Goal: Task Accomplishment & Management: Manage account settings

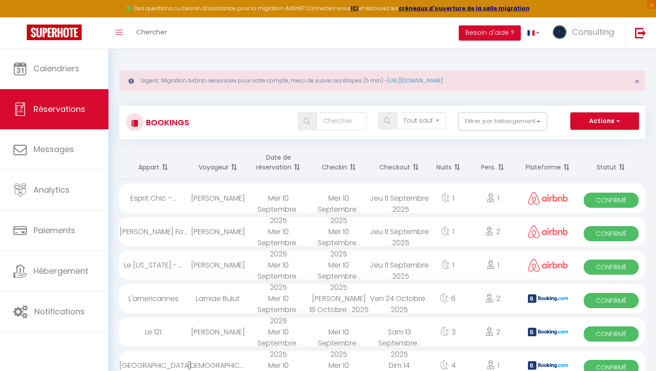
select select "not_cancelled"
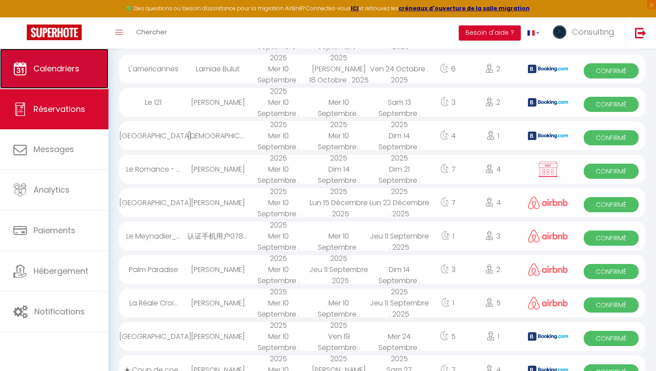
click at [57, 87] on link "Calendriers" at bounding box center [54, 69] width 108 height 40
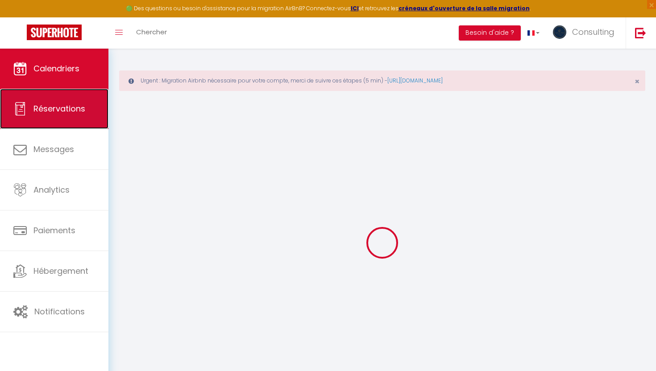
click at [56, 96] on link "Réservations" at bounding box center [54, 109] width 108 height 40
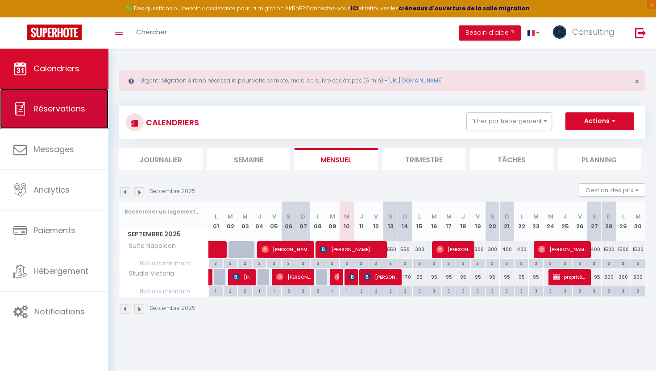
click at [79, 121] on link "Réservations" at bounding box center [54, 109] width 108 height 40
select select "not_cancelled"
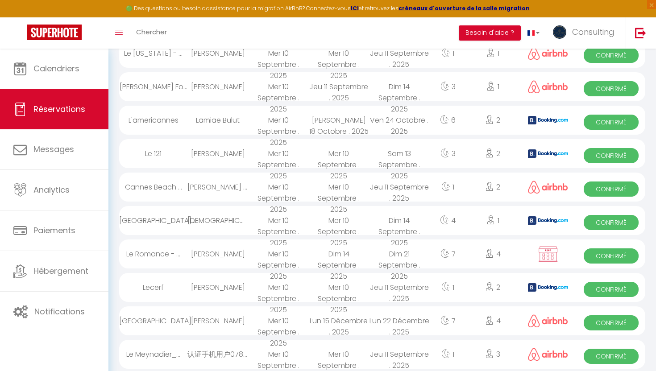
scroll to position [247, 0]
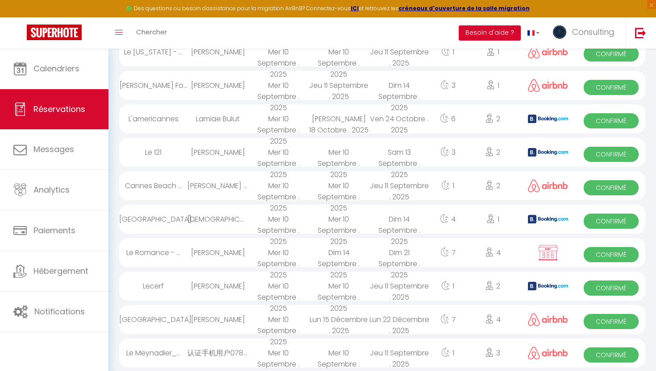
click at [215, 284] on div "[PERSON_NAME]" at bounding box center [217, 286] width 61 height 29
select select "OK"
select select "KO"
select select "0"
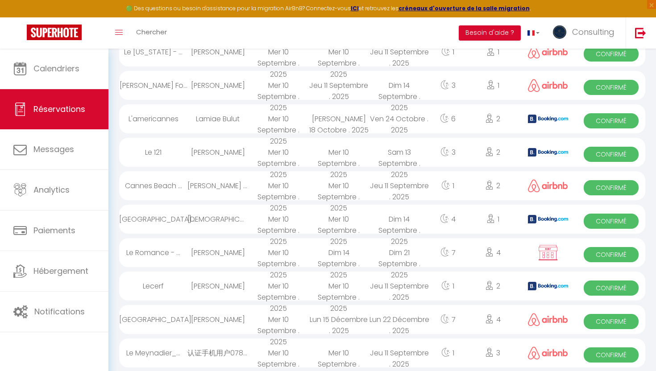
select select "1"
select select
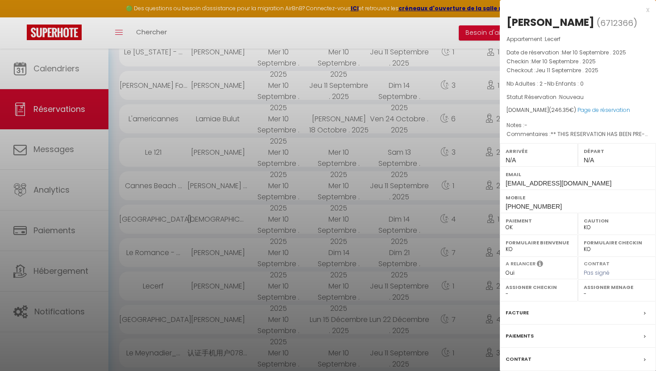
click at [215, 284] on div at bounding box center [328, 185] width 656 height 371
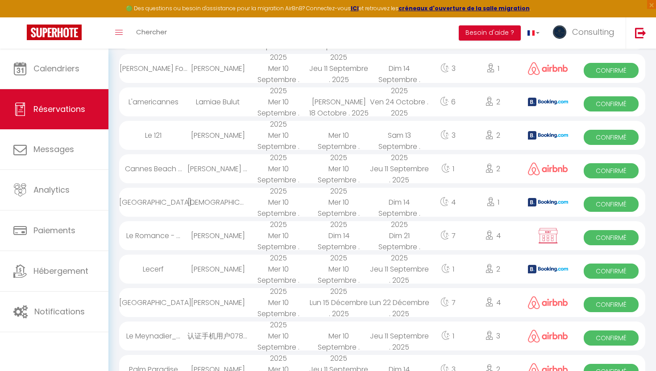
scroll to position [269, 0]
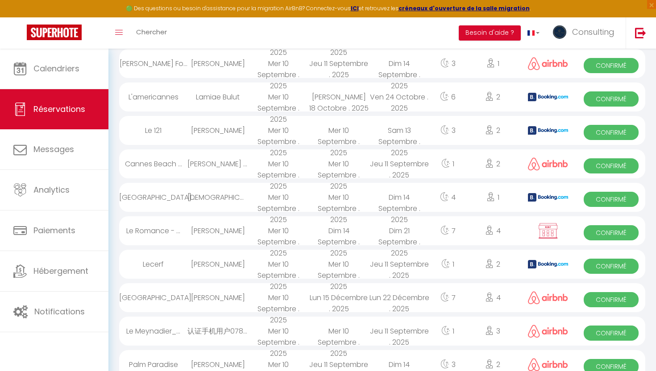
click at [223, 306] on div "[PERSON_NAME]" at bounding box center [217, 297] width 61 height 29
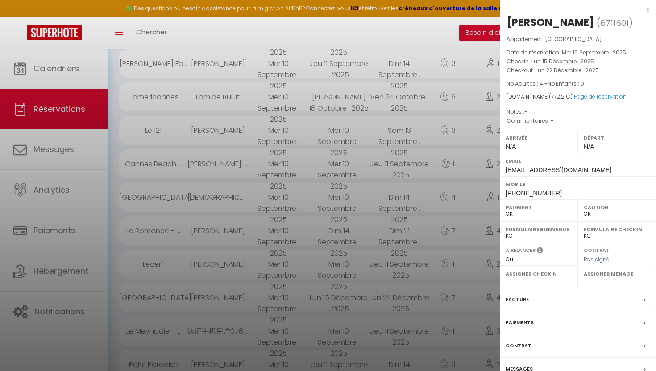
click at [223, 306] on div at bounding box center [328, 185] width 656 height 371
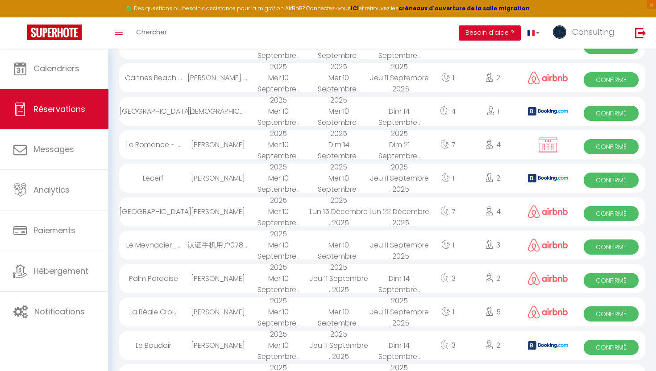
scroll to position [356, 0]
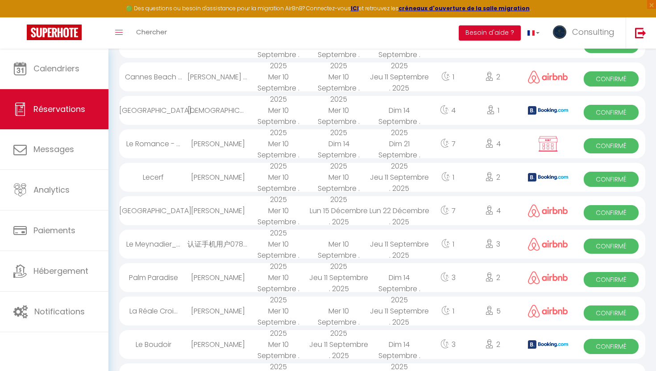
click at [230, 307] on div "[PERSON_NAME]" at bounding box center [217, 311] width 61 height 29
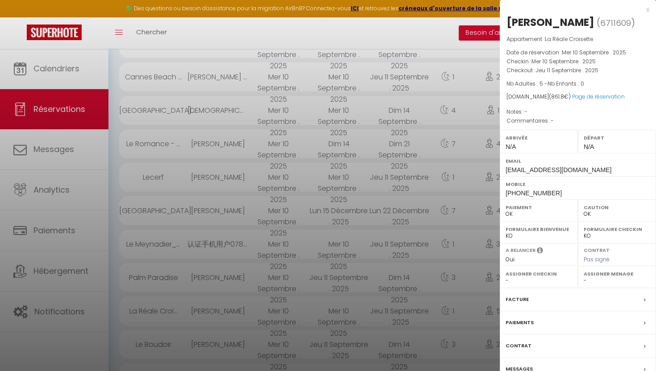
click at [230, 307] on div at bounding box center [328, 185] width 656 height 371
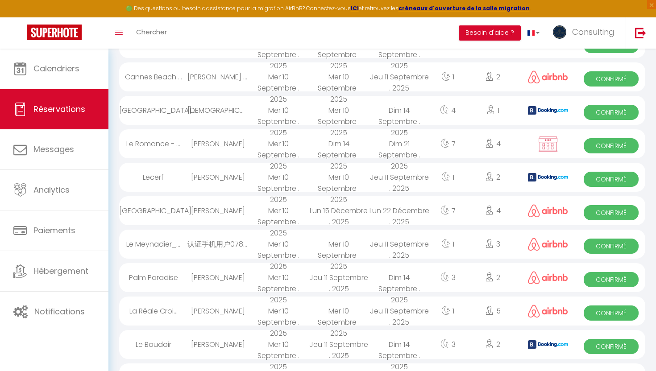
click at [230, 307] on div "[PERSON_NAME]" at bounding box center [217, 311] width 61 height 29
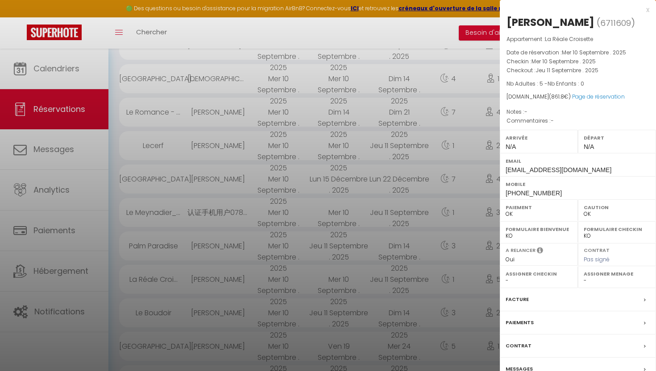
scroll to position [434, 0]
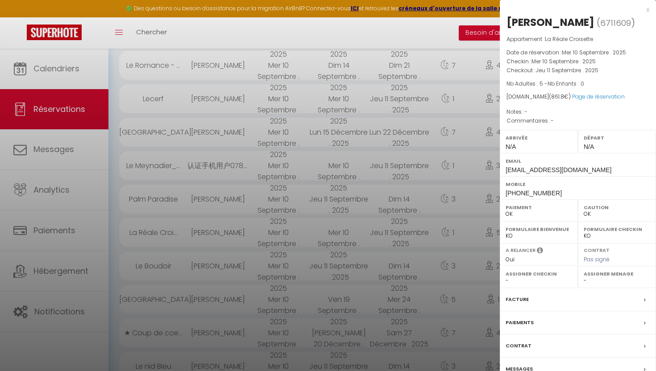
click at [235, 266] on div at bounding box center [328, 185] width 656 height 371
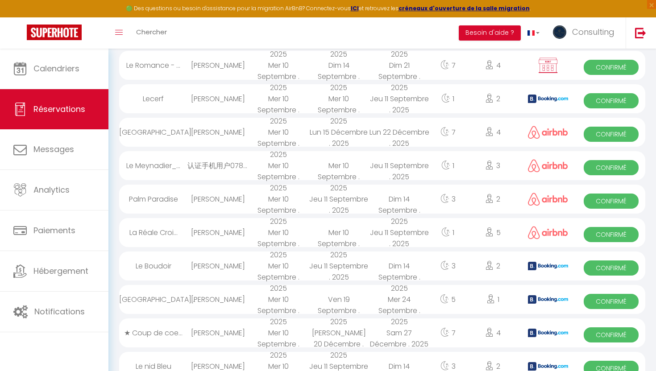
click at [235, 270] on div "[PERSON_NAME]" at bounding box center [217, 266] width 61 height 29
select select "KO"
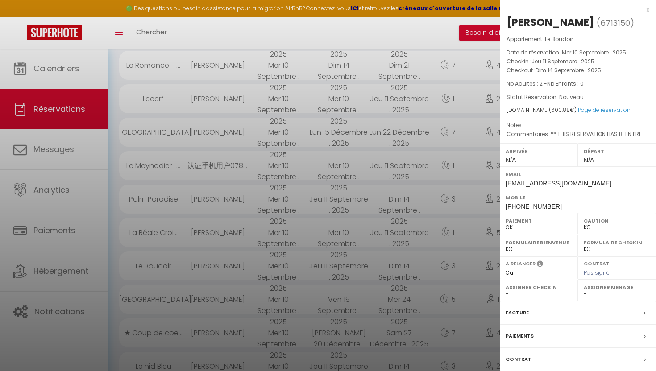
click at [235, 270] on div at bounding box center [328, 185] width 656 height 371
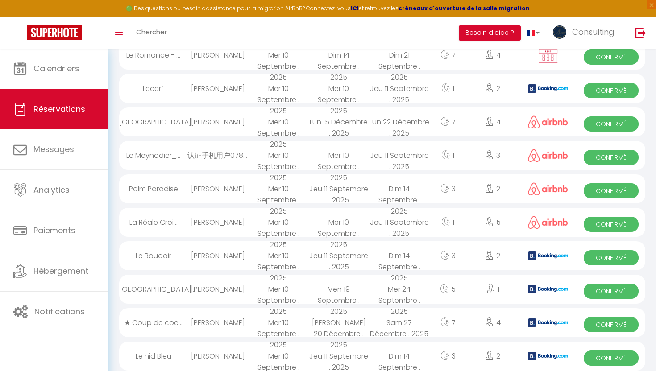
scroll to position [445, 0]
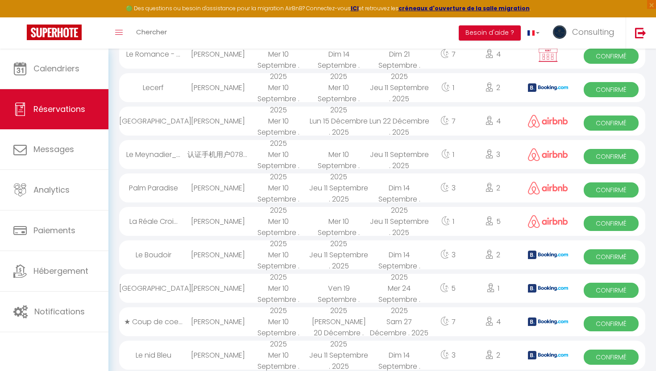
click at [246, 291] on div "[PERSON_NAME]" at bounding box center [217, 288] width 61 height 29
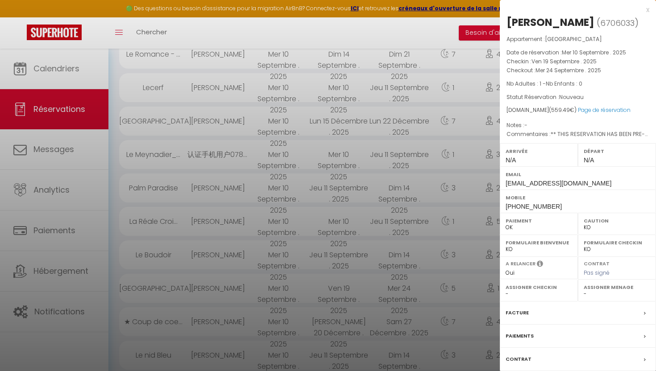
click at [246, 291] on div at bounding box center [328, 185] width 656 height 371
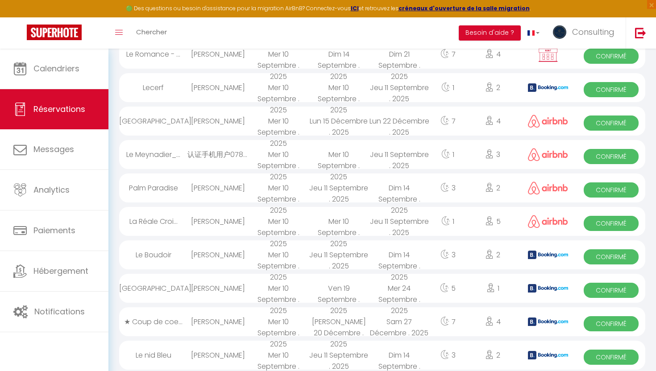
click at [246, 291] on div "[PERSON_NAME]" at bounding box center [217, 288] width 61 height 29
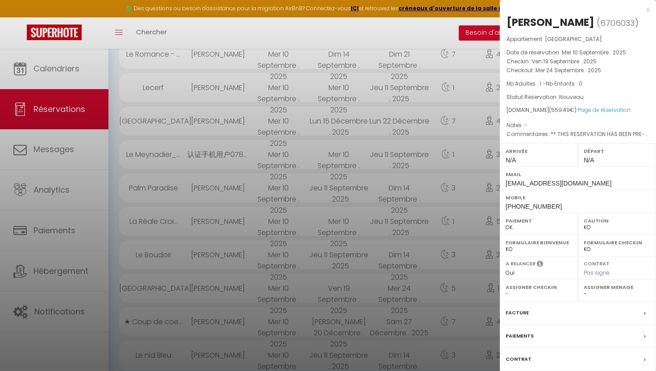
click at [246, 291] on div at bounding box center [328, 185] width 656 height 371
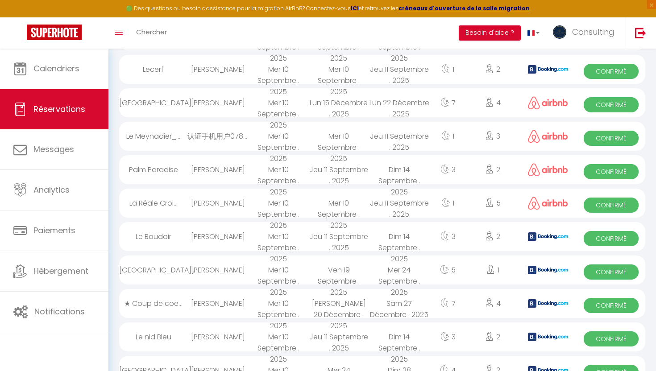
scroll to position [487, 0]
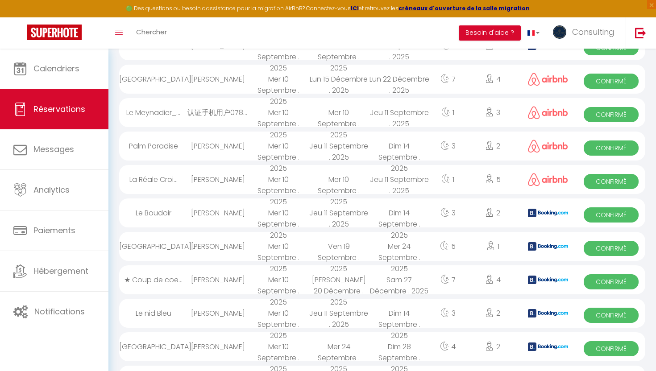
click at [256, 318] on div "Mer 10 Septembre . 2025" at bounding box center [278, 313] width 61 height 29
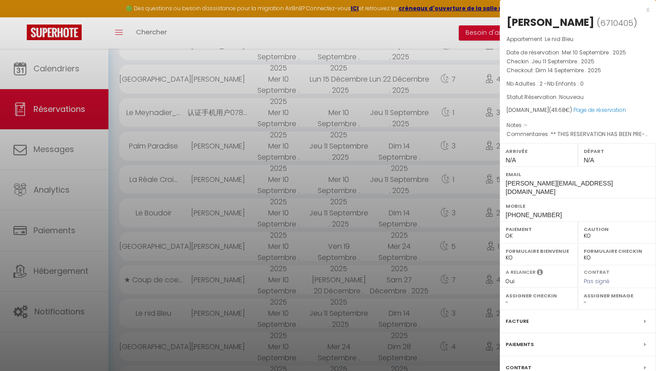
click at [256, 318] on div at bounding box center [328, 185] width 656 height 371
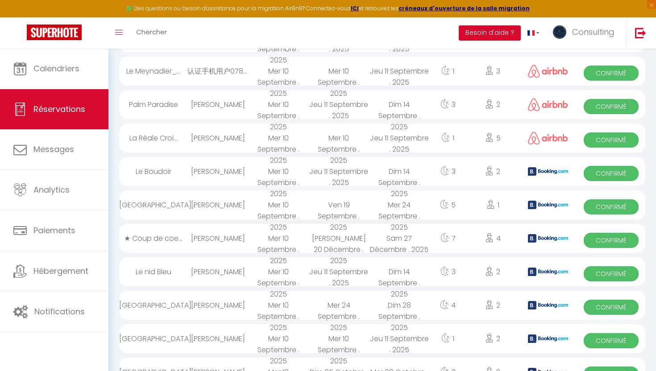
scroll to position [579, 0]
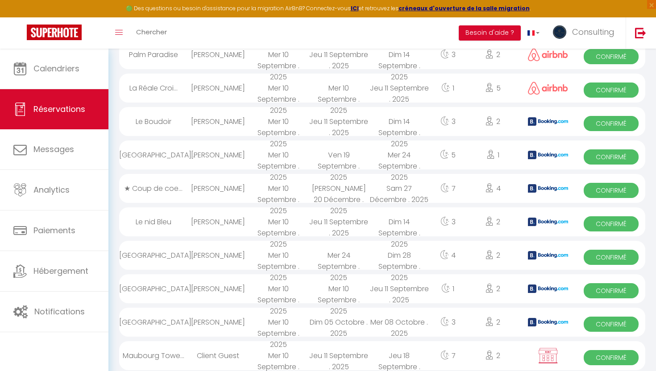
click at [276, 261] on div "Mer 10 Septembre . 2025" at bounding box center [278, 255] width 61 height 29
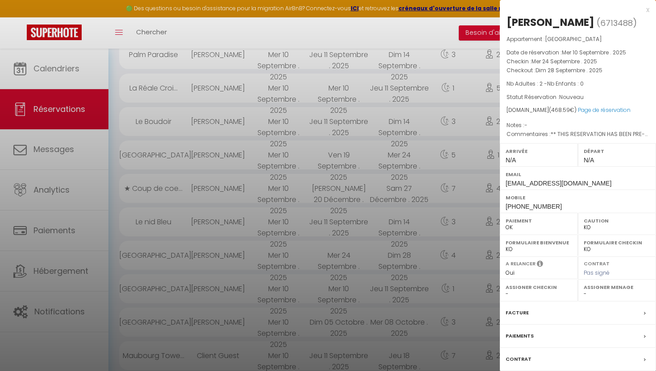
click at [276, 261] on div at bounding box center [328, 185] width 656 height 371
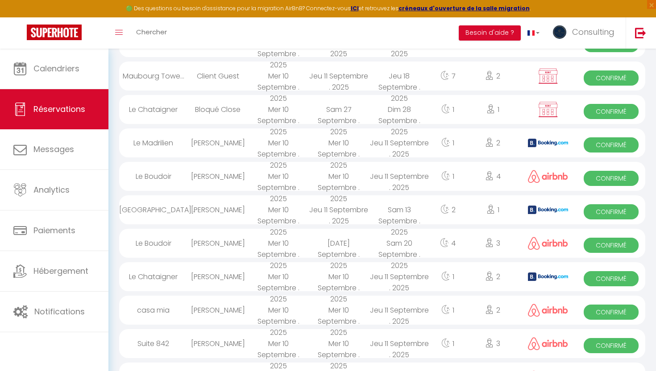
scroll to position [860, 0]
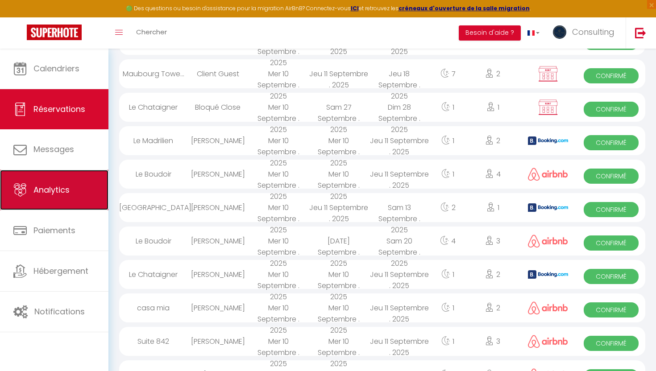
click at [91, 186] on link "Analytics" at bounding box center [54, 190] width 108 height 40
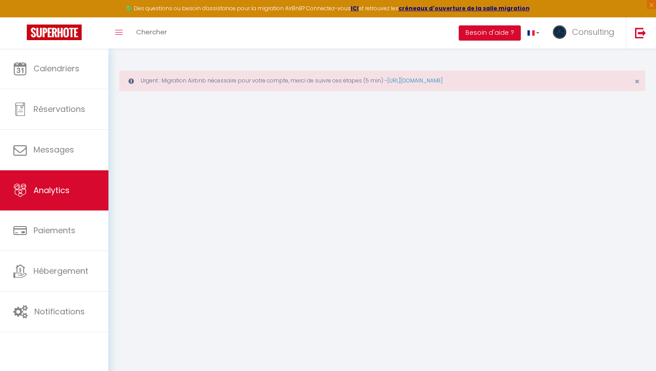
select select "2025"
select select "9"
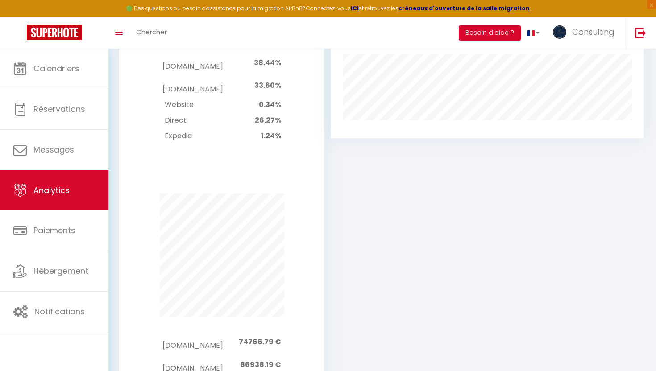
scroll to position [1112, 0]
